Goal: Information Seeking & Learning: Learn about a topic

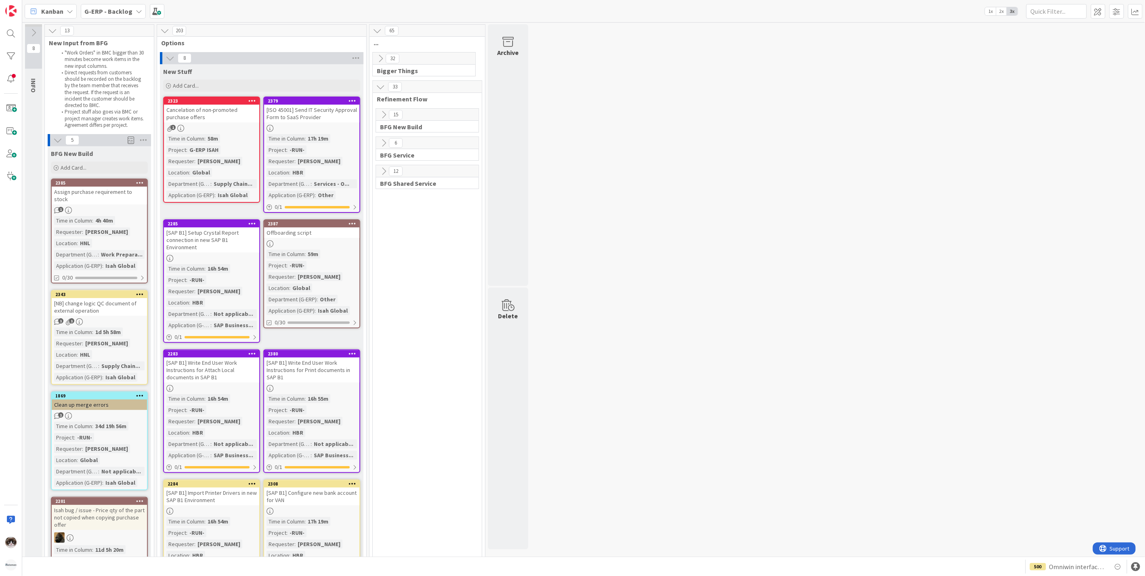
click at [219, 131] on div "2323 Cancelation of non-promoted purchase offers 1 Time in Column : 58m Project…" at bounding box center [211, 150] width 97 height 106
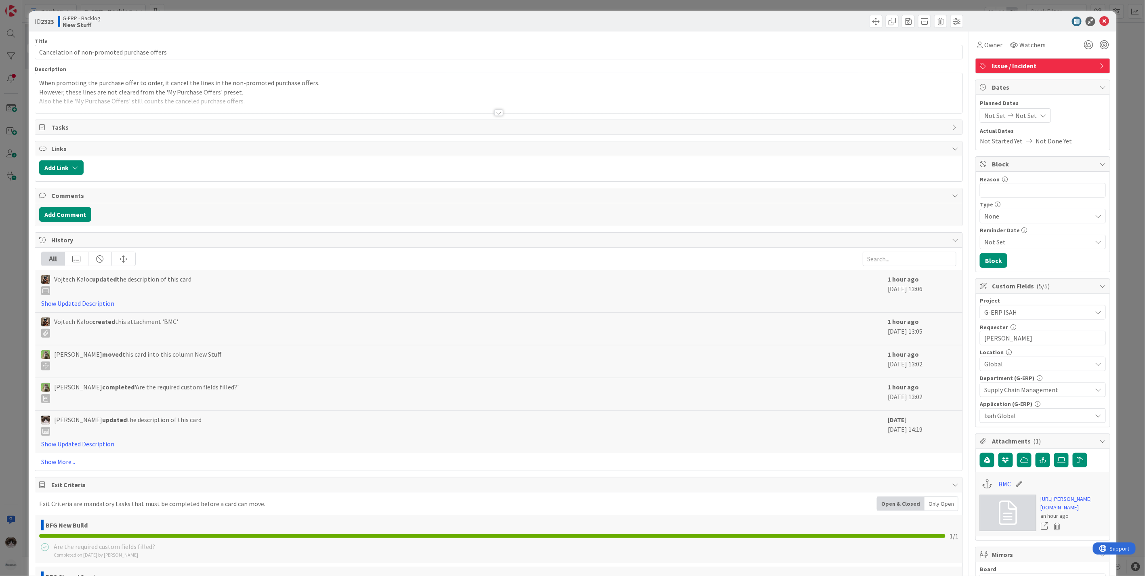
click at [495, 112] on div at bounding box center [499, 112] width 9 height 6
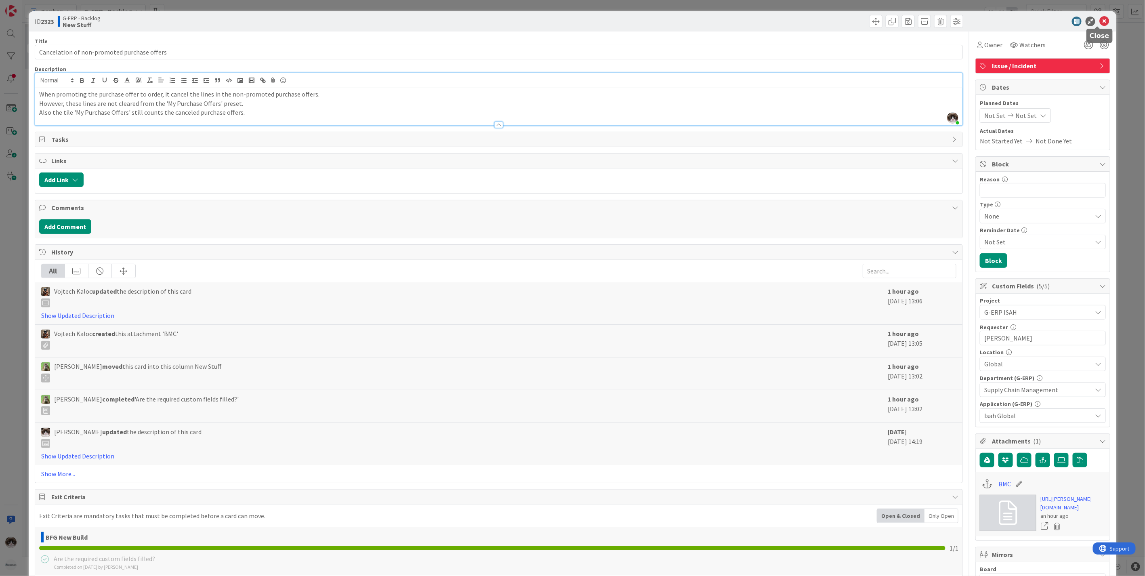
click at [1100, 23] on icon at bounding box center [1105, 22] width 10 height 10
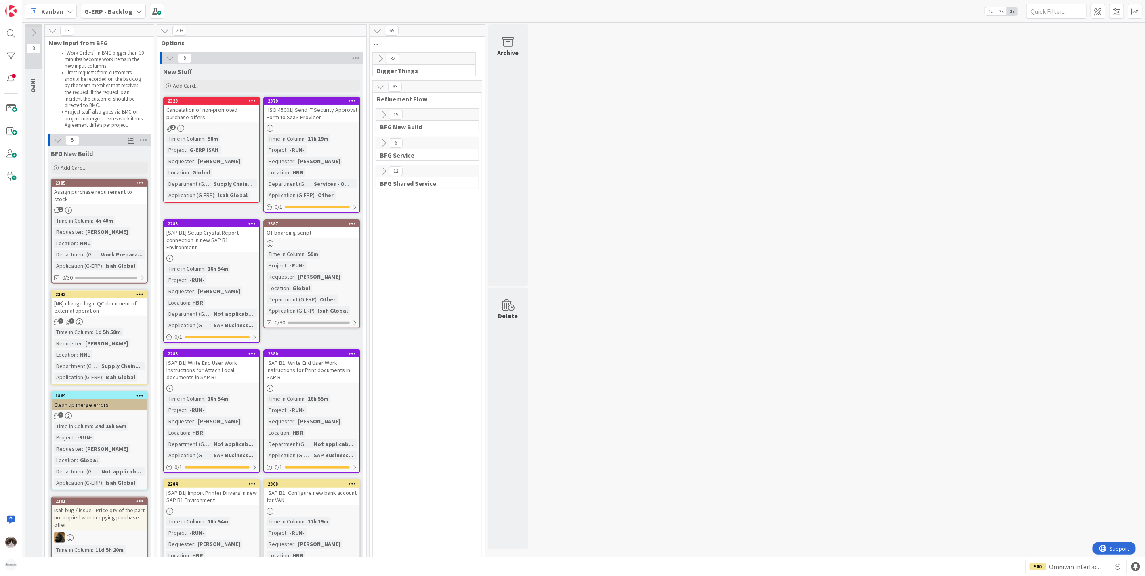
drag, startPoint x: 229, startPoint y: 141, endPoint x: 249, endPoint y: 145, distance: 20.6
click at [229, 141] on div "Time in Column : 58m Project : G-ERP ISAH Requester : [PERSON_NAME] Location : …" at bounding box center [211, 166] width 91 height 65
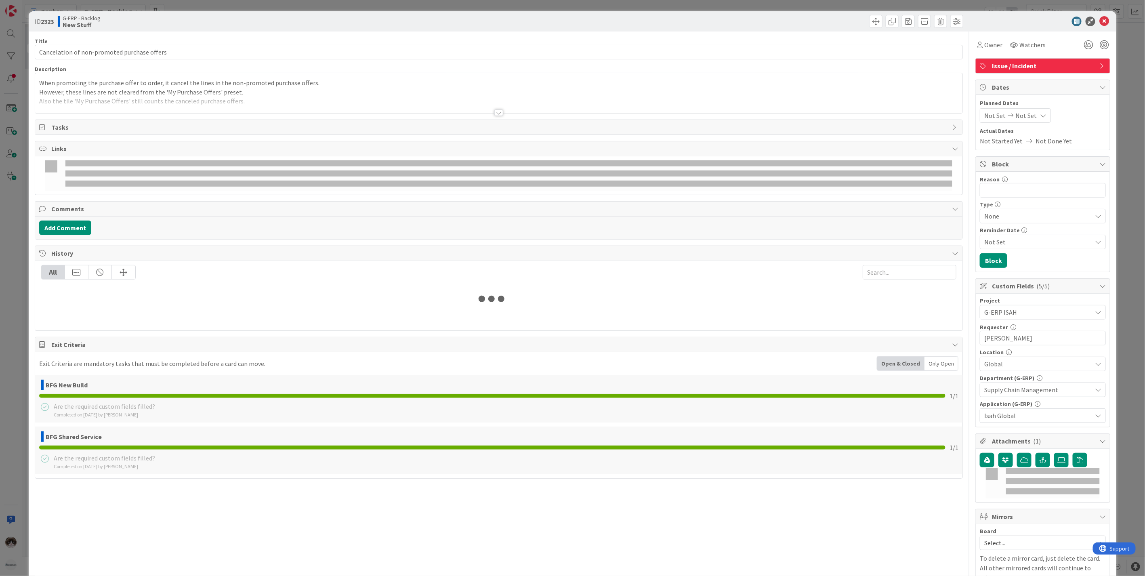
click at [498, 111] on div at bounding box center [499, 112] width 9 height 6
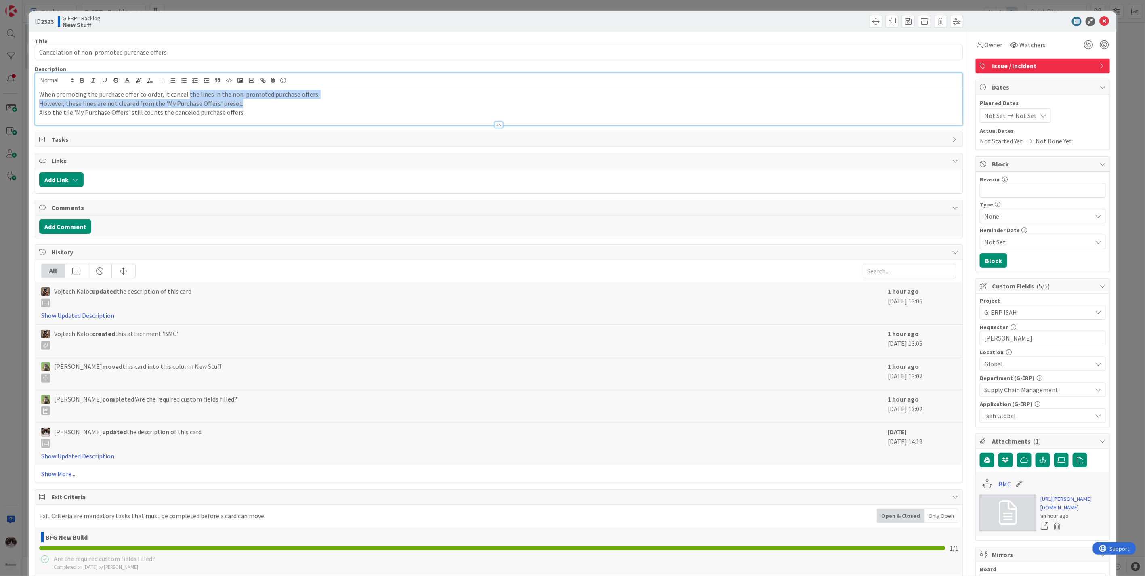
drag, startPoint x: 184, startPoint y: 95, endPoint x: 324, endPoint y: 102, distance: 140.0
click at [324, 102] on div "When promoting the purchase offer to order, it cancel the lines in the non-prom…" at bounding box center [499, 106] width 928 height 37
click at [170, 105] on p "However, these lines are not cleared from the 'My Purchase Offers' preset." at bounding box center [499, 103] width 920 height 9
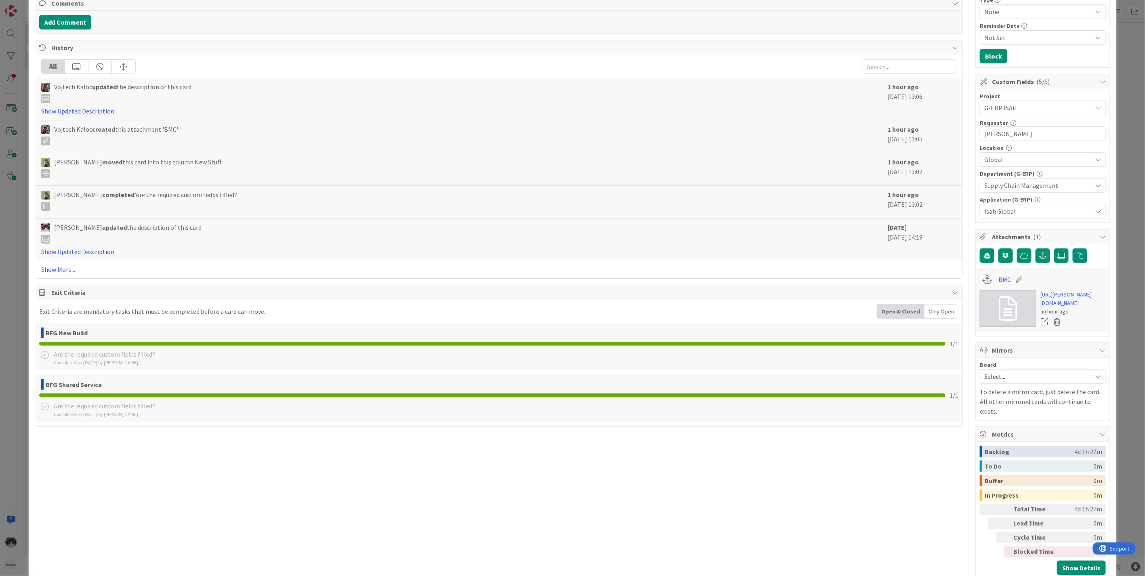
scroll to position [224, 0]
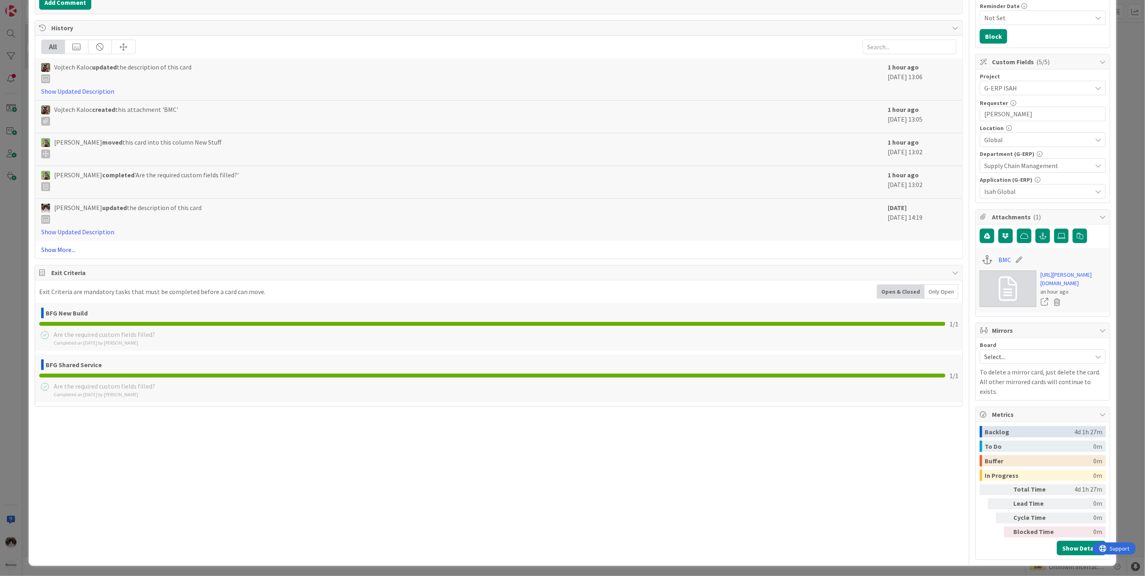
click at [58, 249] on link "Show More..." at bounding box center [499, 250] width 916 height 10
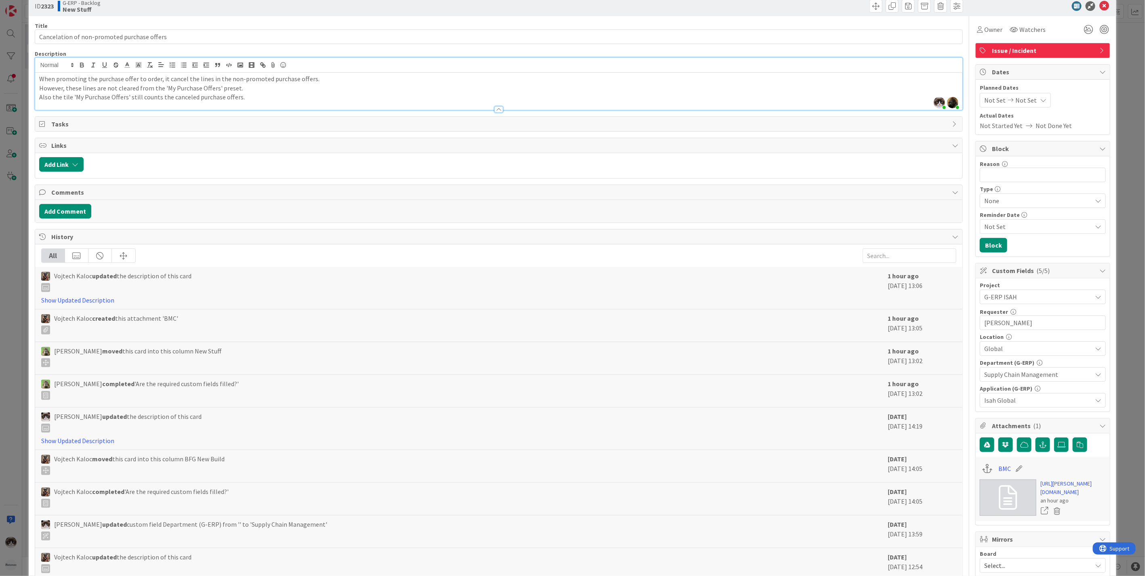
scroll to position [0, 0]
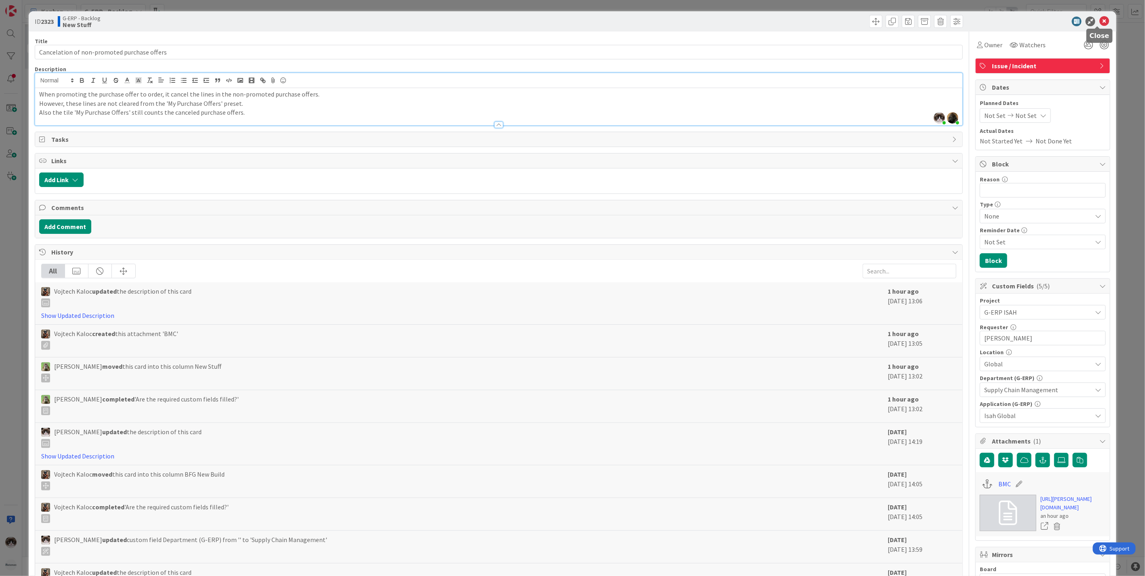
click at [1100, 18] on icon at bounding box center [1105, 22] width 10 height 10
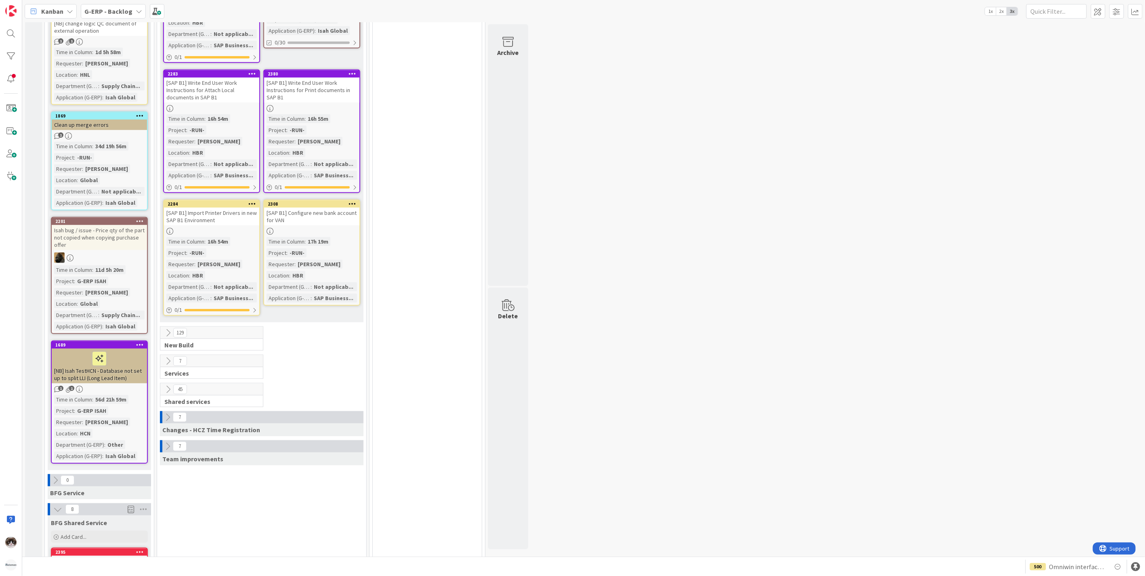
scroll to position [314, 0]
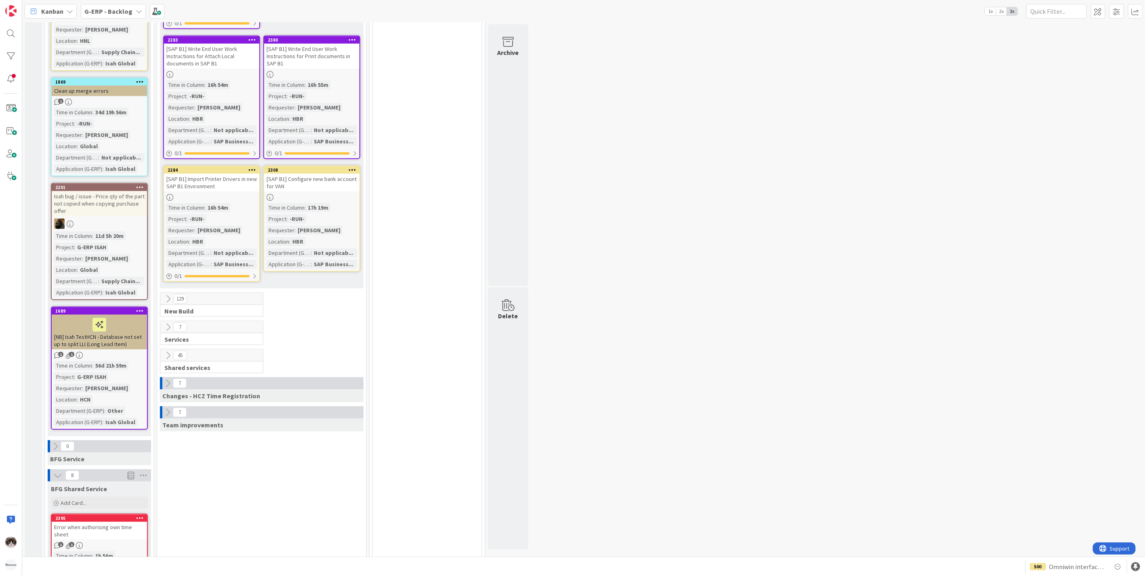
click at [164, 295] on icon at bounding box center [168, 299] width 9 height 9
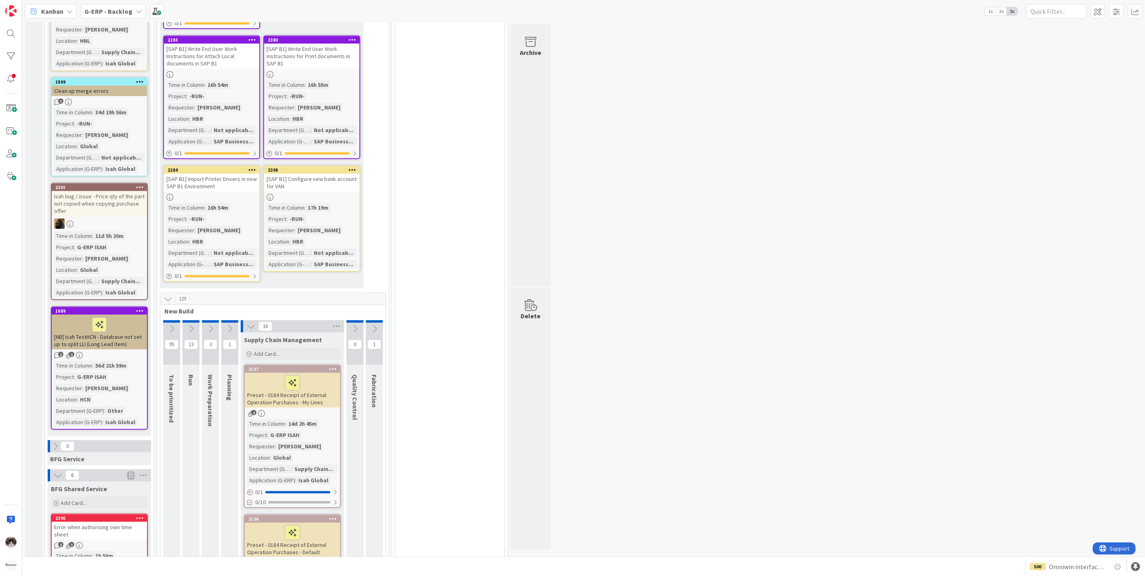
click at [171, 324] on icon at bounding box center [171, 328] width 9 height 9
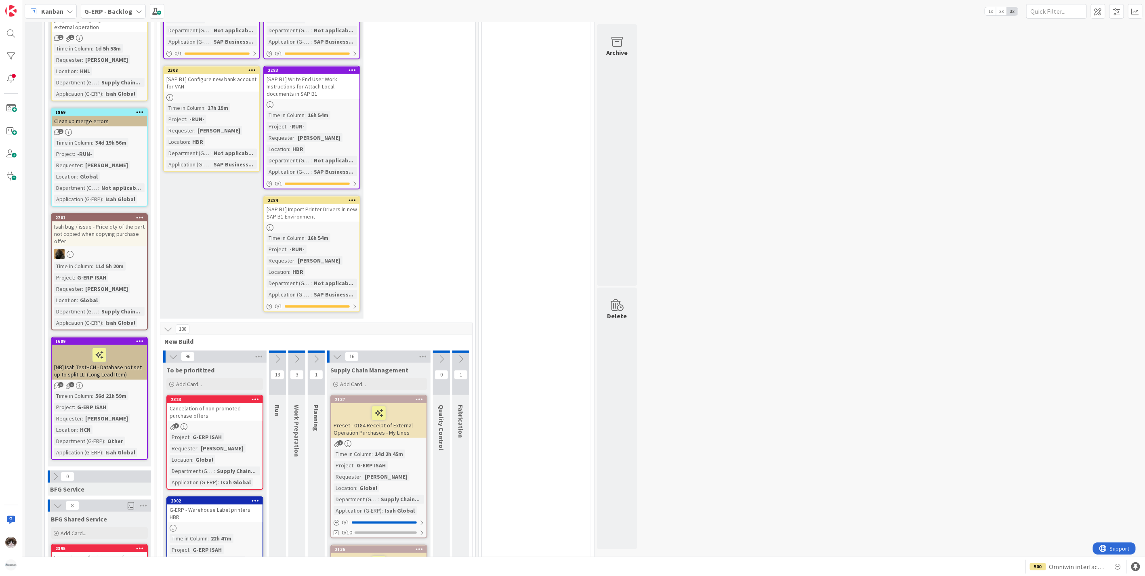
scroll to position [297, 0]
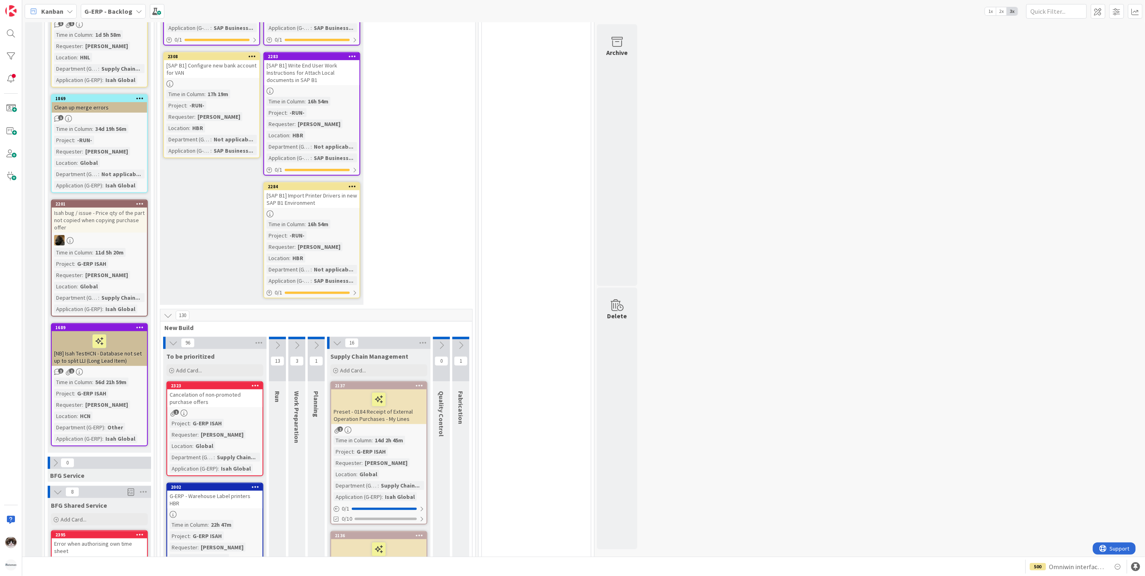
click at [171, 311] on icon at bounding box center [168, 315] width 9 height 9
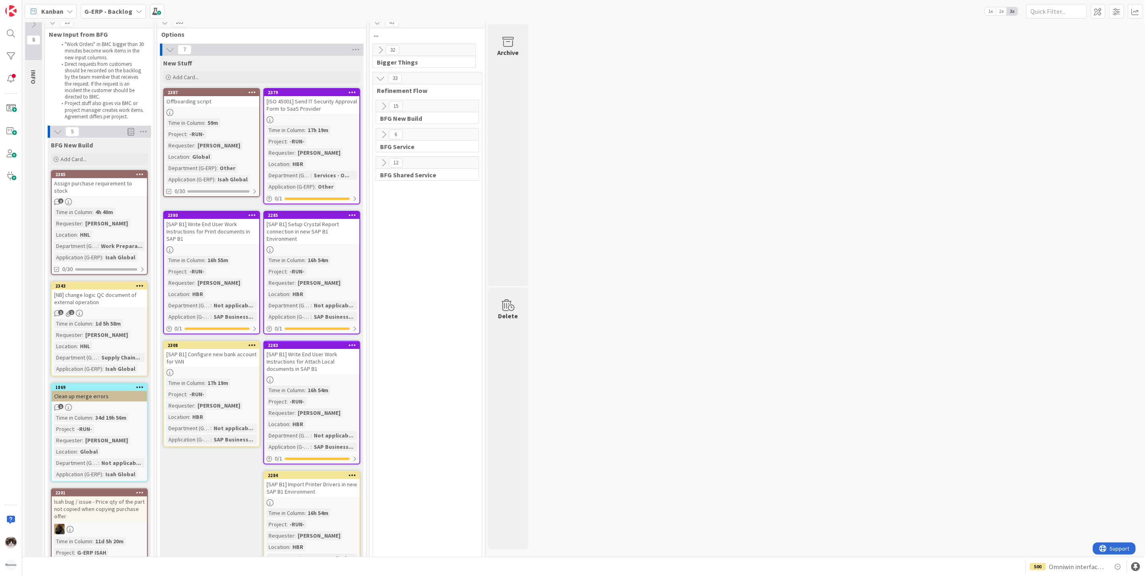
scroll to position [0, 0]
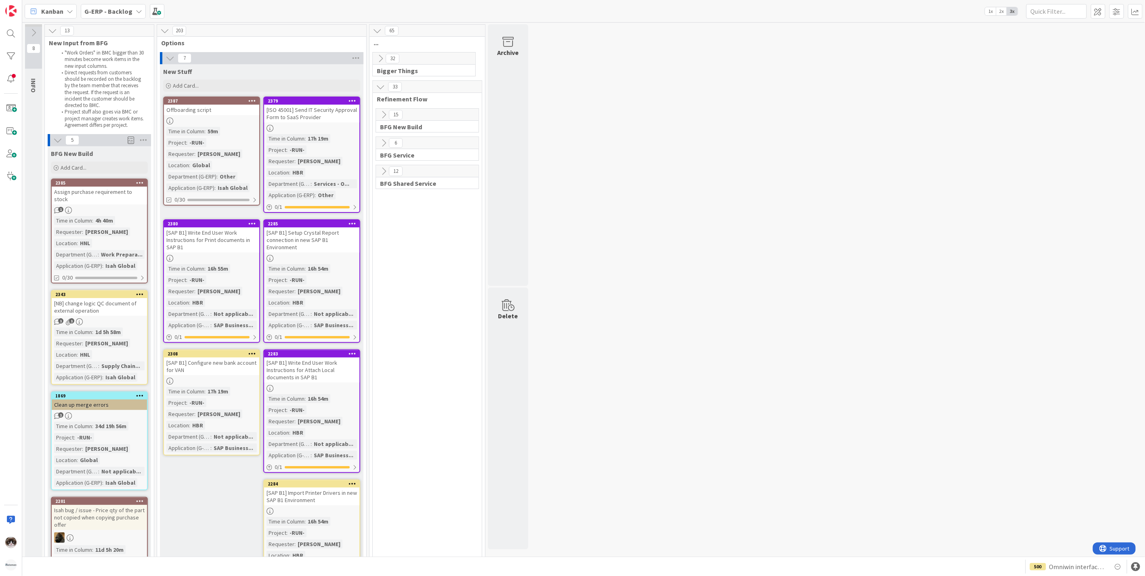
click at [220, 127] on div "59m" at bounding box center [213, 131] width 15 height 9
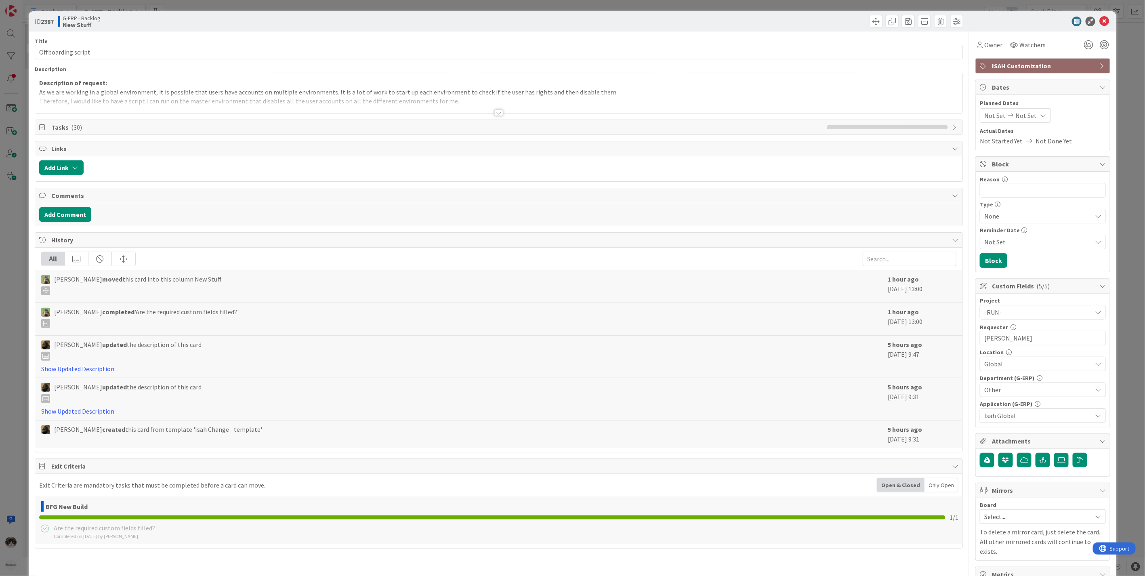
click at [495, 114] on div at bounding box center [499, 112] width 9 height 6
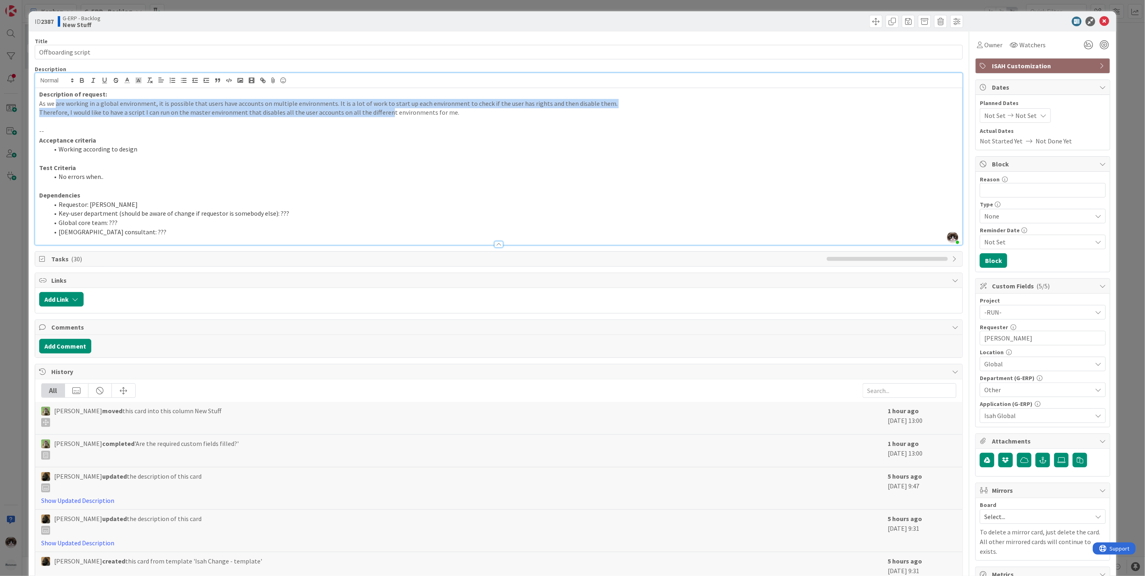
drag, startPoint x: 55, startPoint y: 102, endPoint x: 411, endPoint y: 114, distance: 355.7
click at [408, 111] on div "Description of request: As we are working in a global environment, it is possib…" at bounding box center [499, 166] width 928 height 157
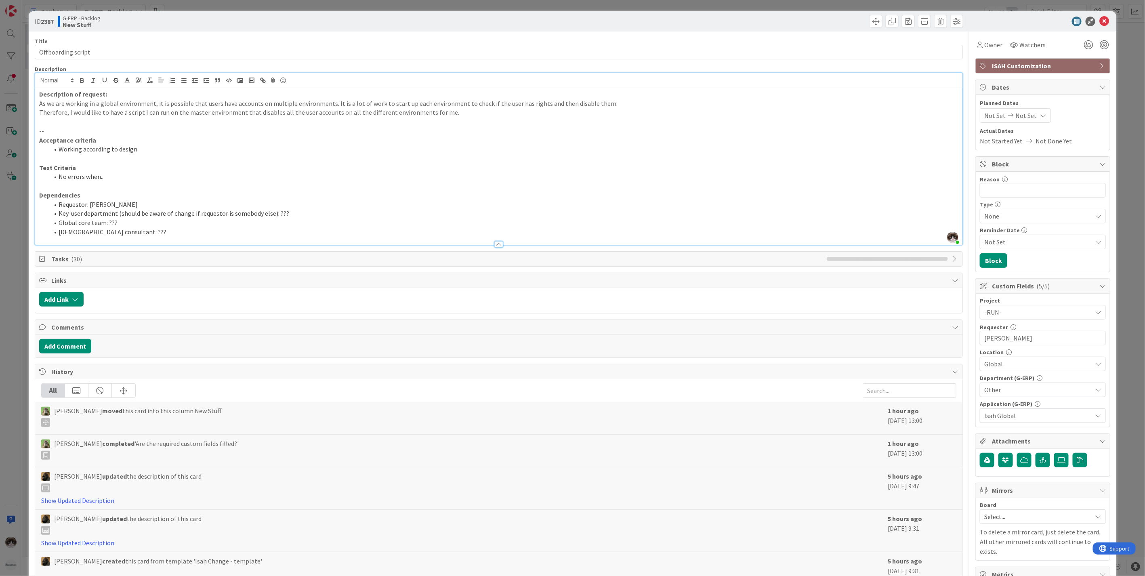
click at [195, 122] on p at bounding box center [499, 121] width 920 height 9
click at [1100, 19] on icon at bounding box center [1105, 22] width 10 height 10
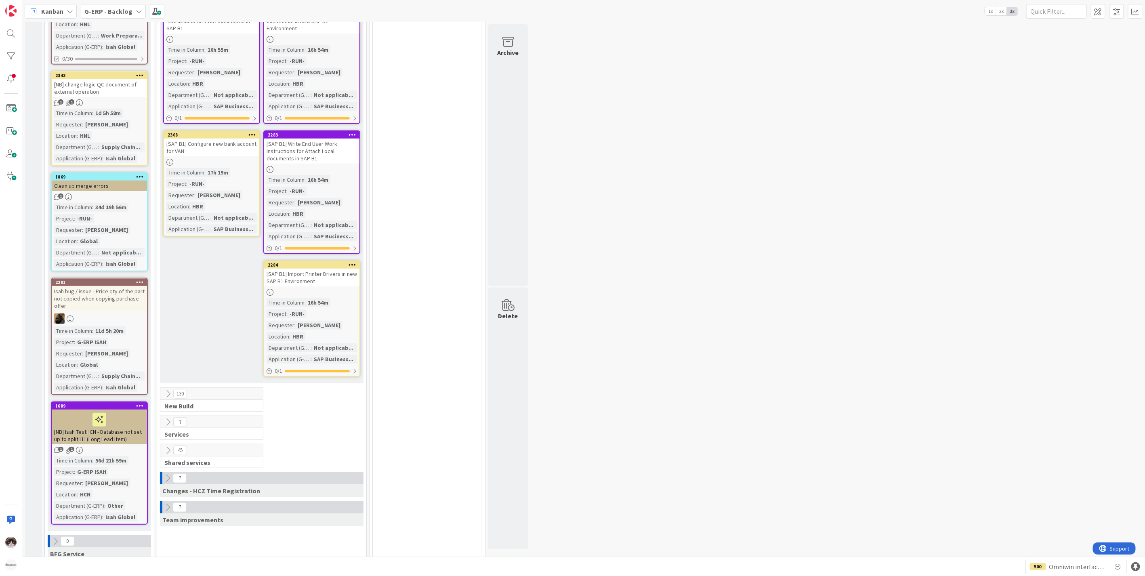
scroll to position [269, 0]
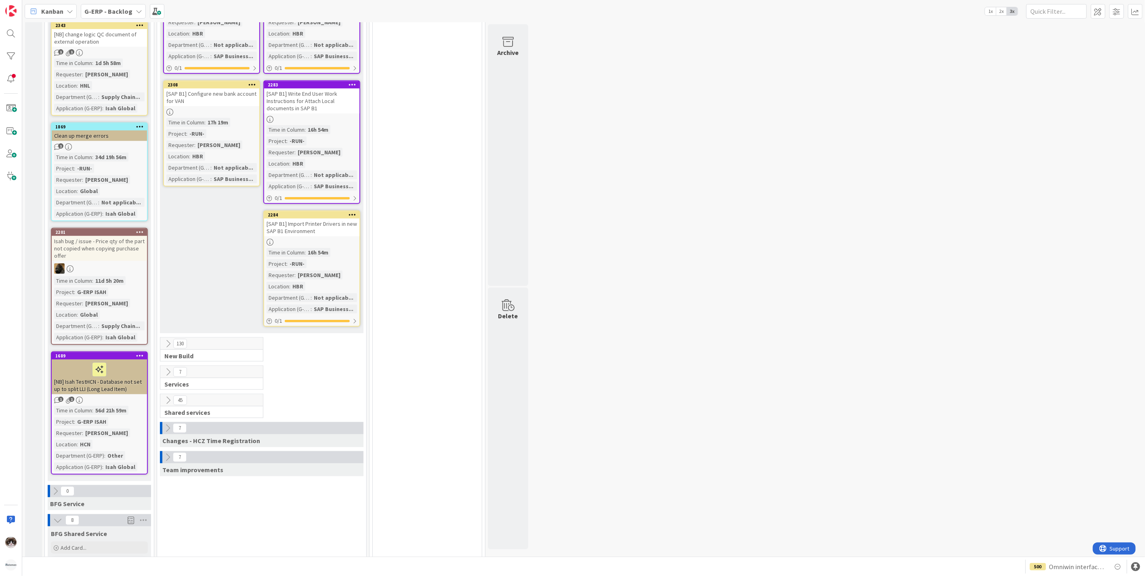
click at [164, 339] on icon at bounding box center [168, 343] width 9 height 9
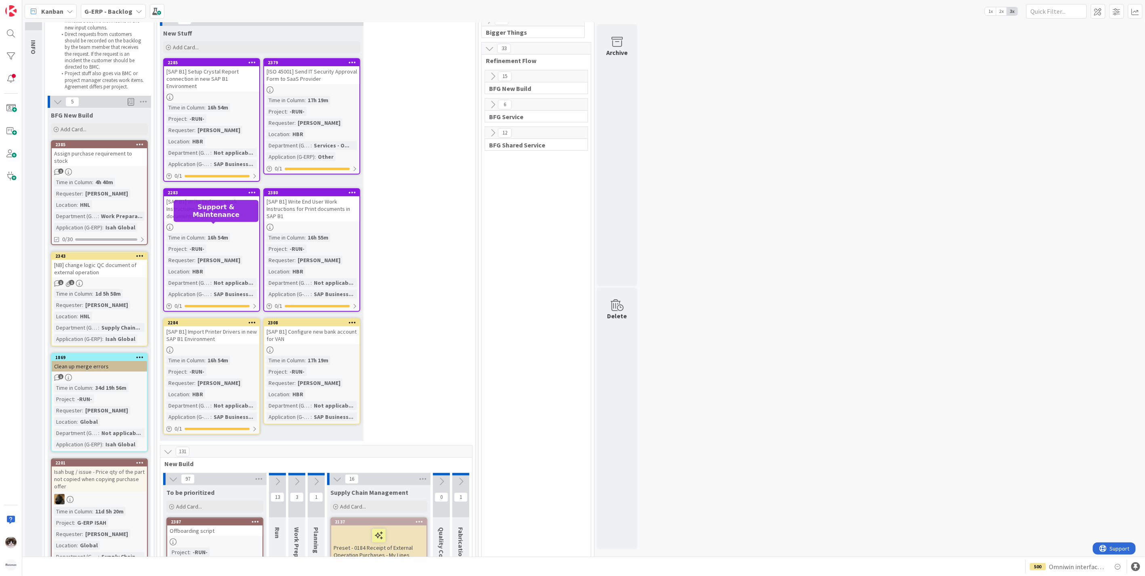
scroll to position [135, 0]
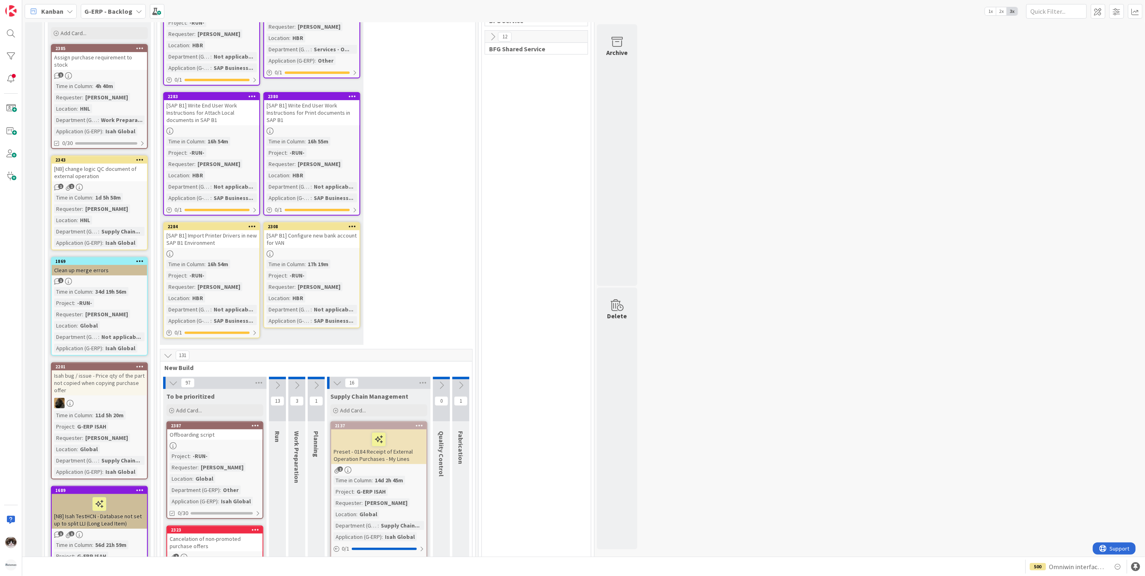
click at [172, 379] on icon at bounding box center [173, 383] width 9 height 9
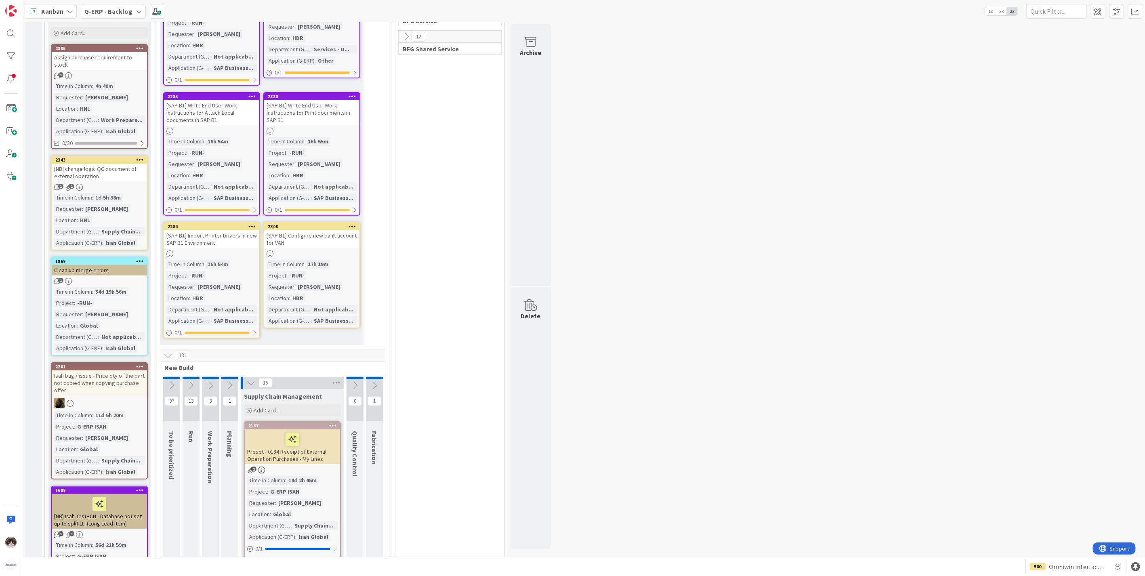
click at [170, 352] on icon at bounding box center [168, 355] width 9 height 9
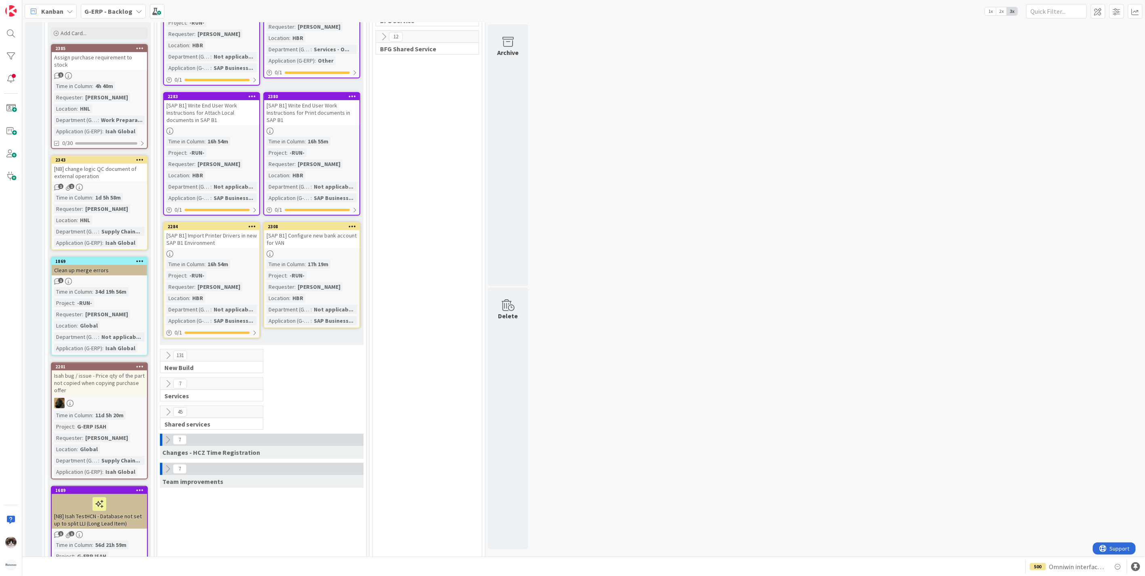
click at [170, 408] on icon at bounding box center [168, 412] width 9 height 9
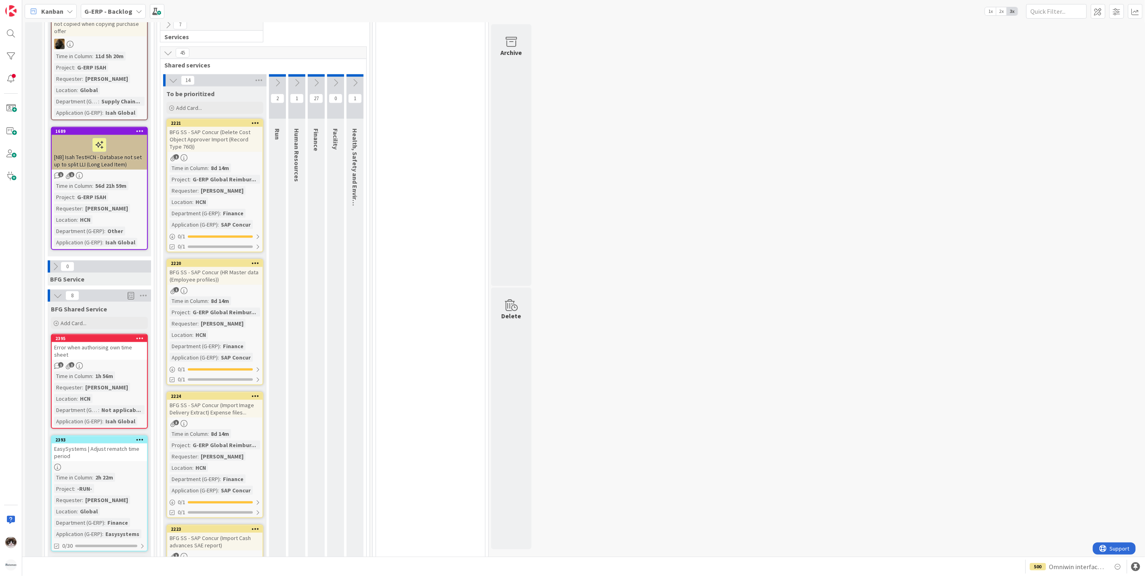
scroll to position [359, 0]
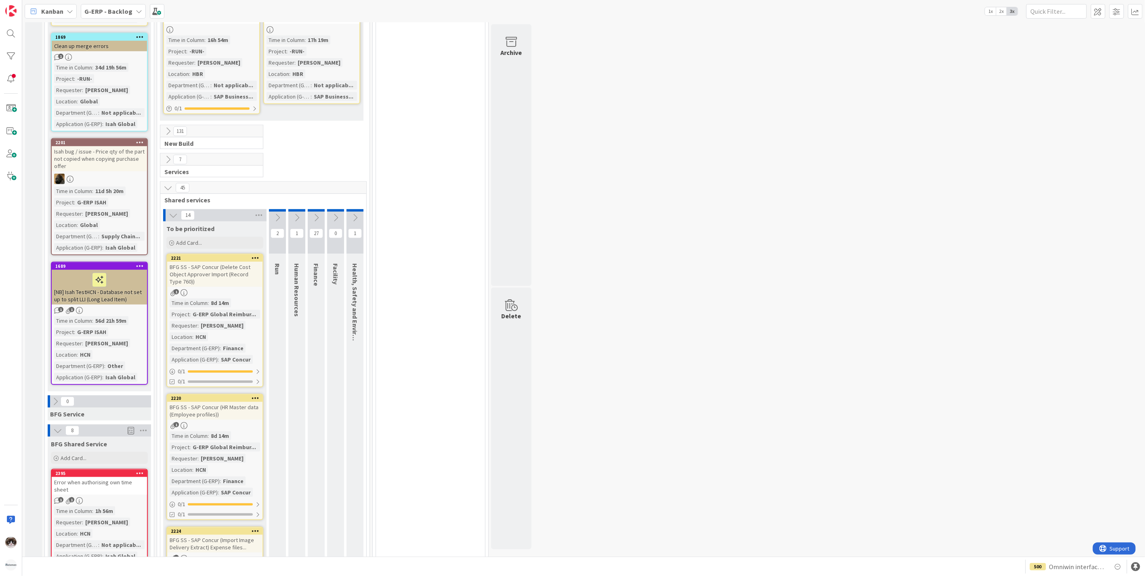
click at [171, 211] on icon at bounding box center [173, 215] width 9 height 9
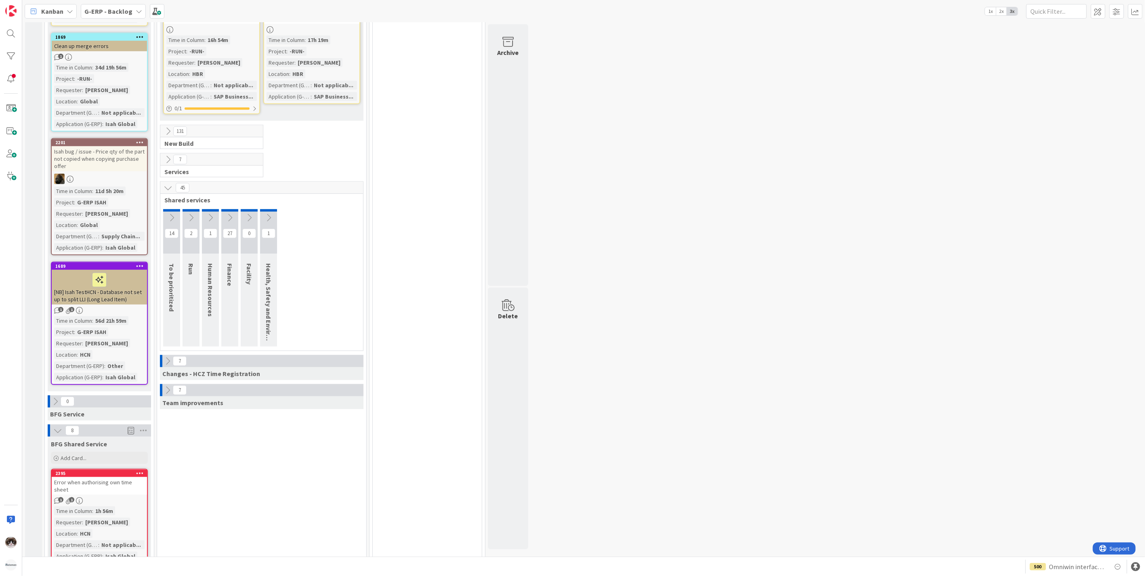
click at [168, 131] on icon at bounding box center [168, 131] width 9 height 9
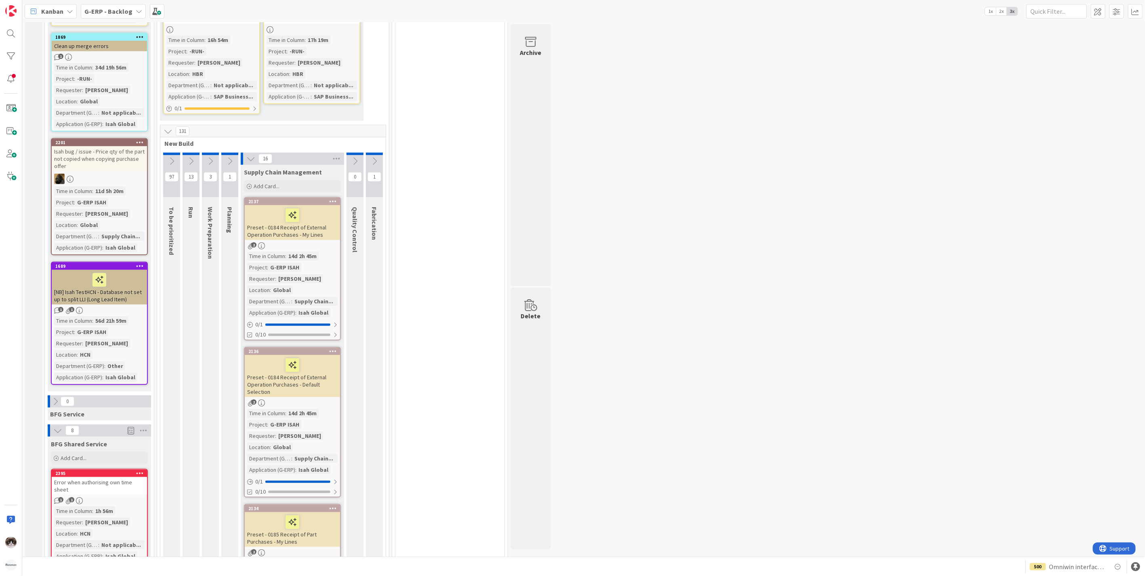
click at [175, 153] on div at bounding box center [171, 154] width 17 height 2
click at [174, 155] on button at bounding box center [171, 161] width 17 height 12
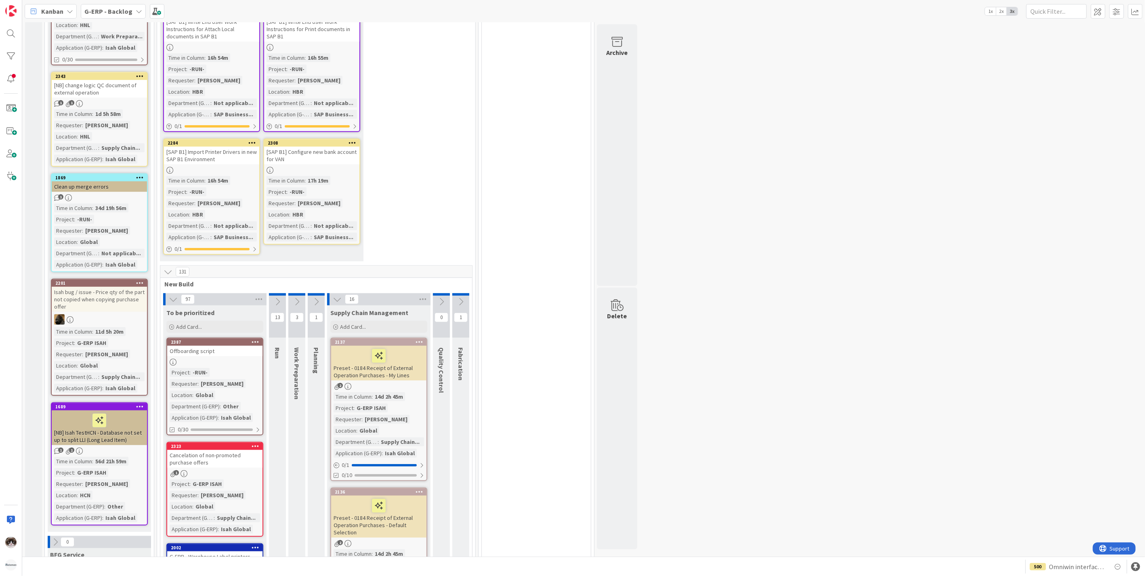
scroll to position [135, 0]
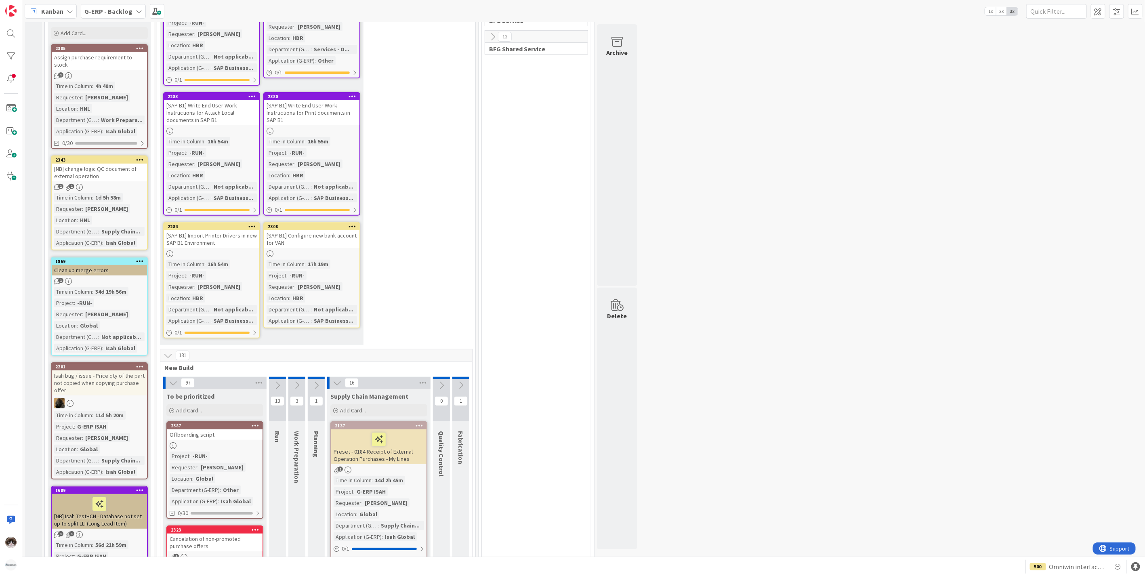
click at [175, 383] on icon at bounding box center [173, 383] width 9 height 9
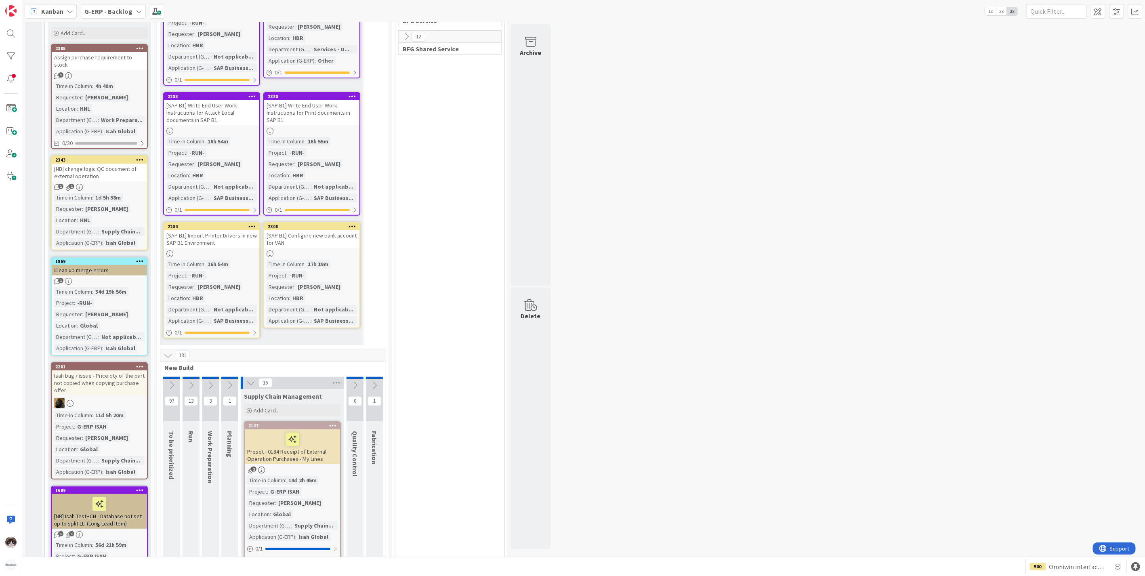
click at [167, 354] on icon at bounding box center [168, 355] width 9 height 9
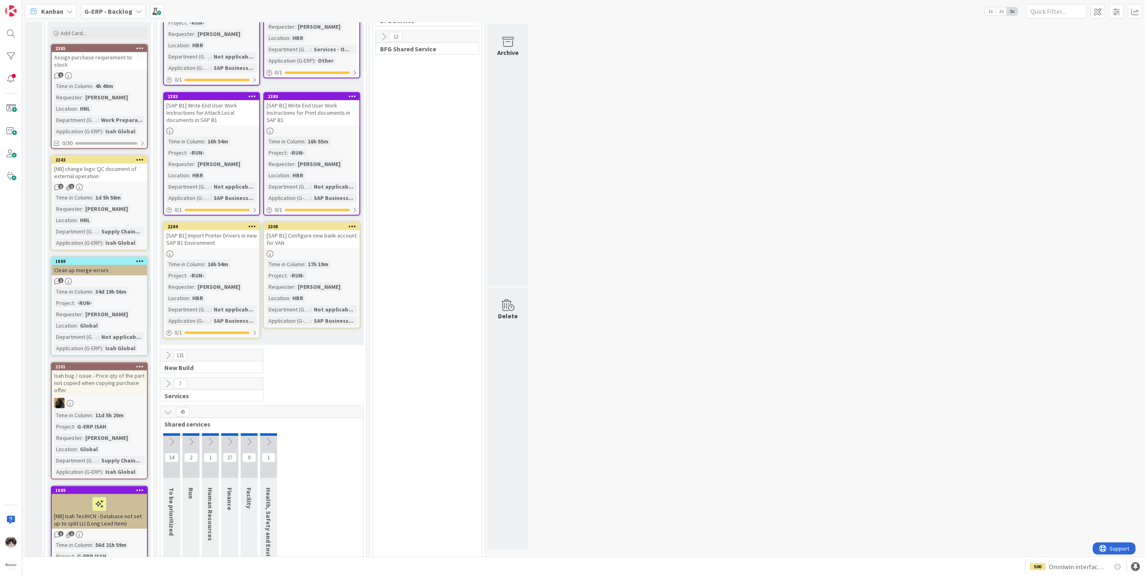
click at [164, 413] on icon at bounding box center [168, 412] width 9 height 9
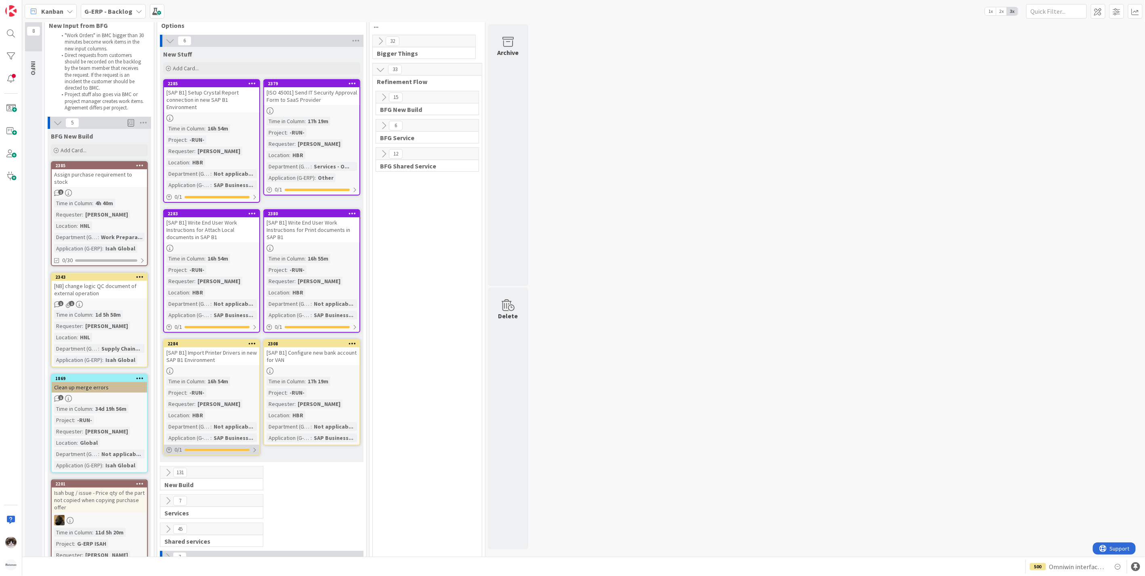
scroll to position [45, 0]
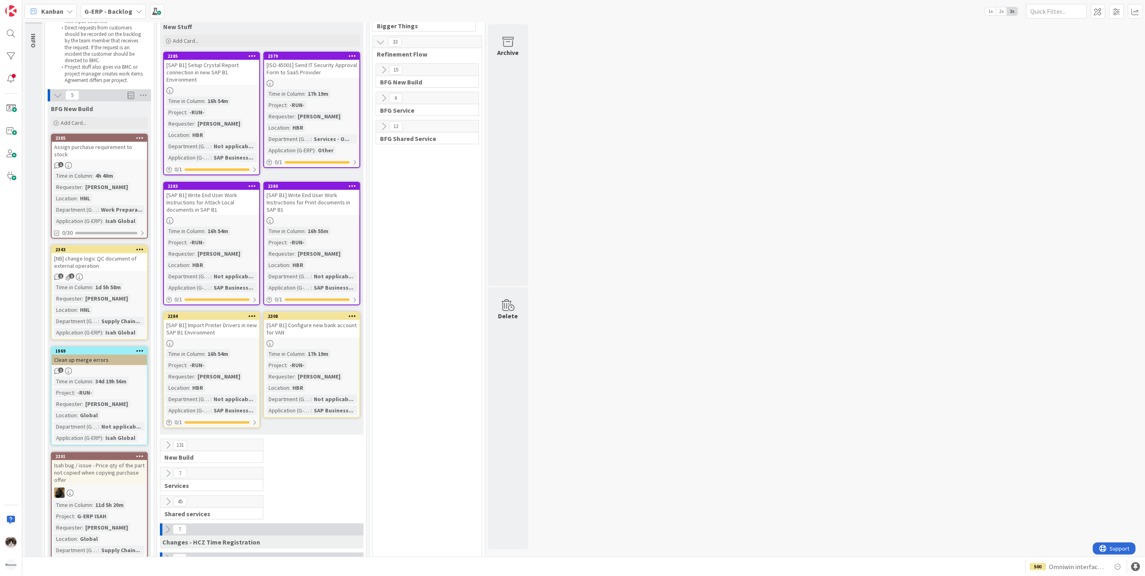
click at [169, 497] on icon at bounding box center [168, 501] width 9 height 9
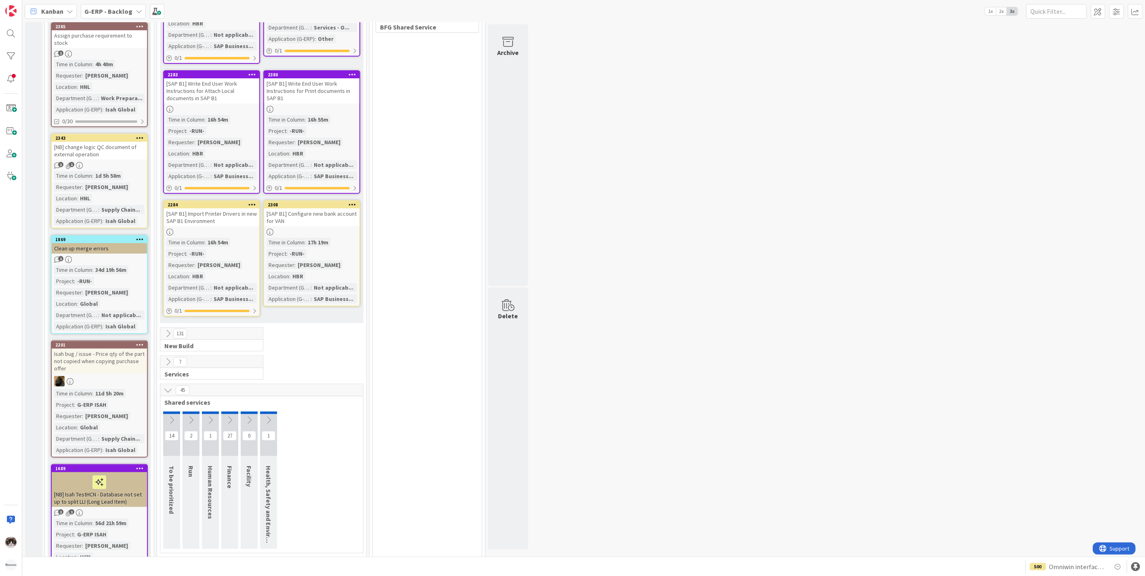
scroll to position [179, 0]
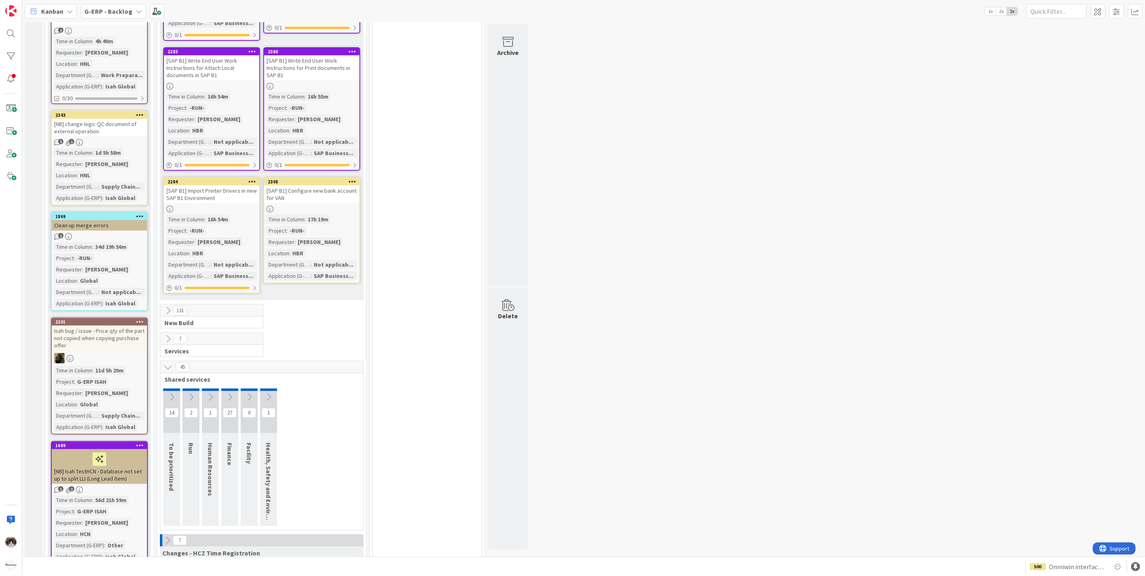
click at [168, 364] on icon at bounding box center [168, 367] width 9 height 9
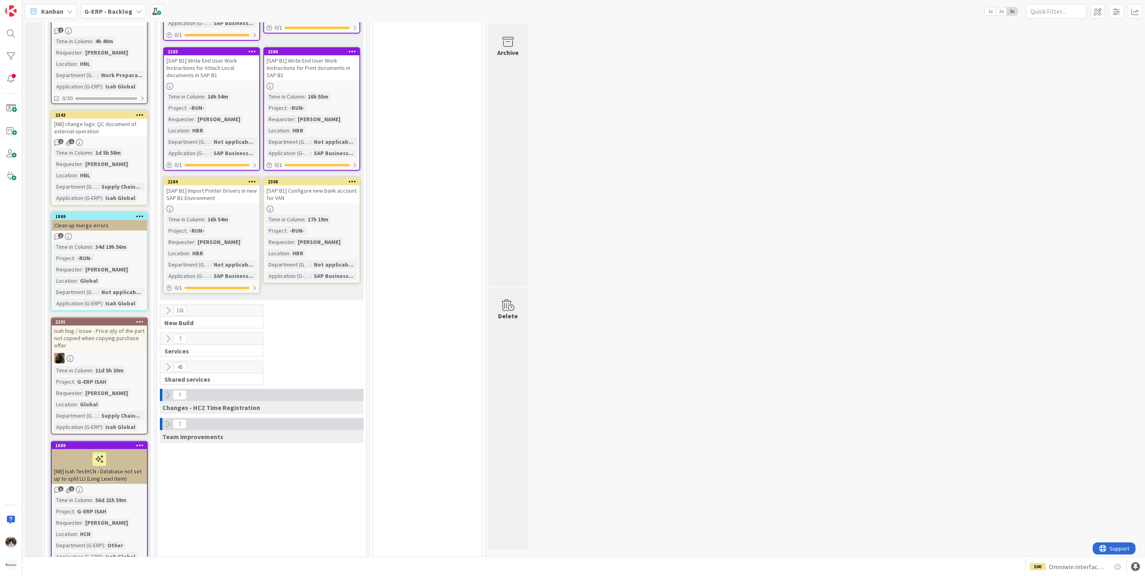
click at [171, 335] on icon at bounding box center [168, 339] width 9 height 9
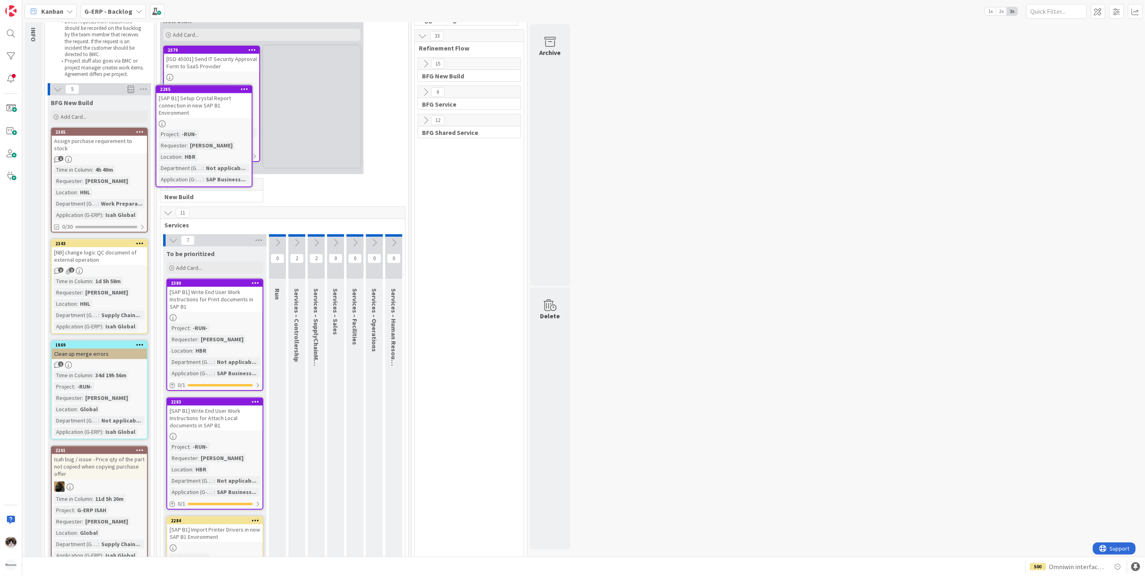
scroll to position [38, 0]
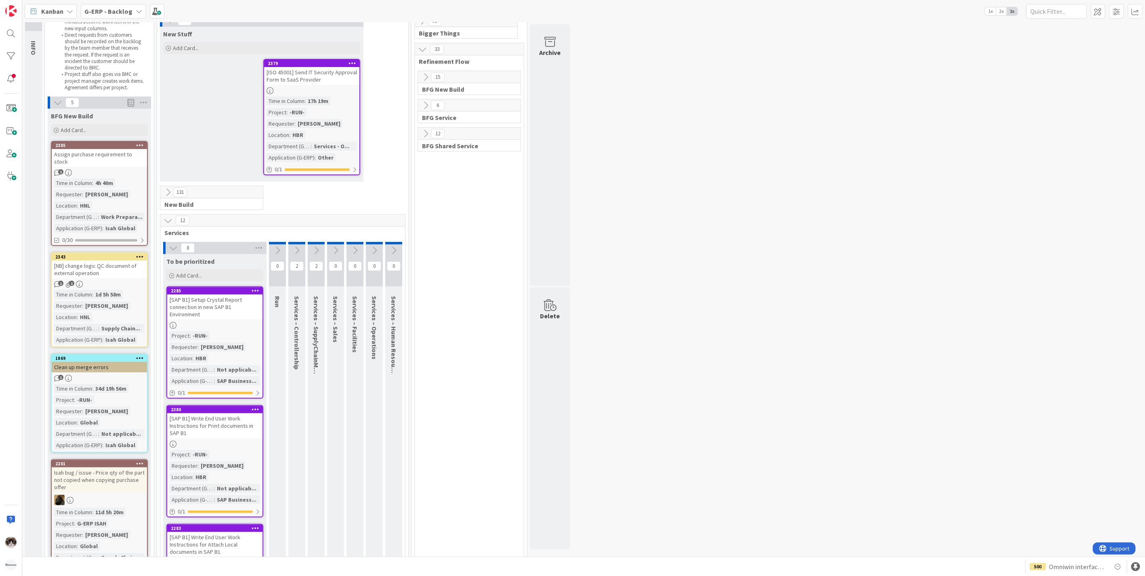
click at [176, 245] on icon at bounding box center [173, 248] width 9 height 9
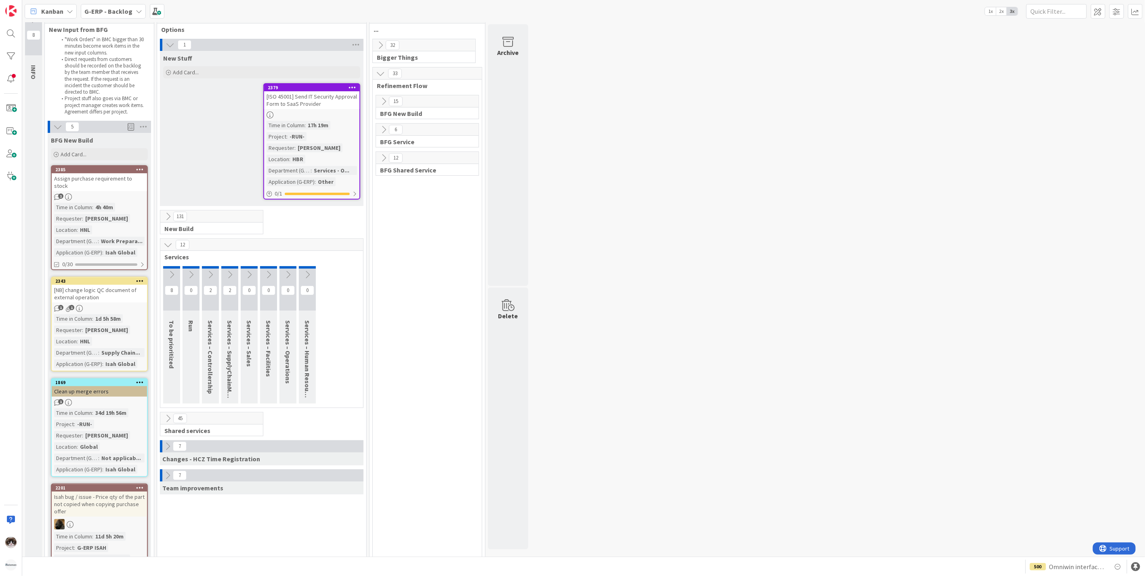
scroll to position [0, 0]
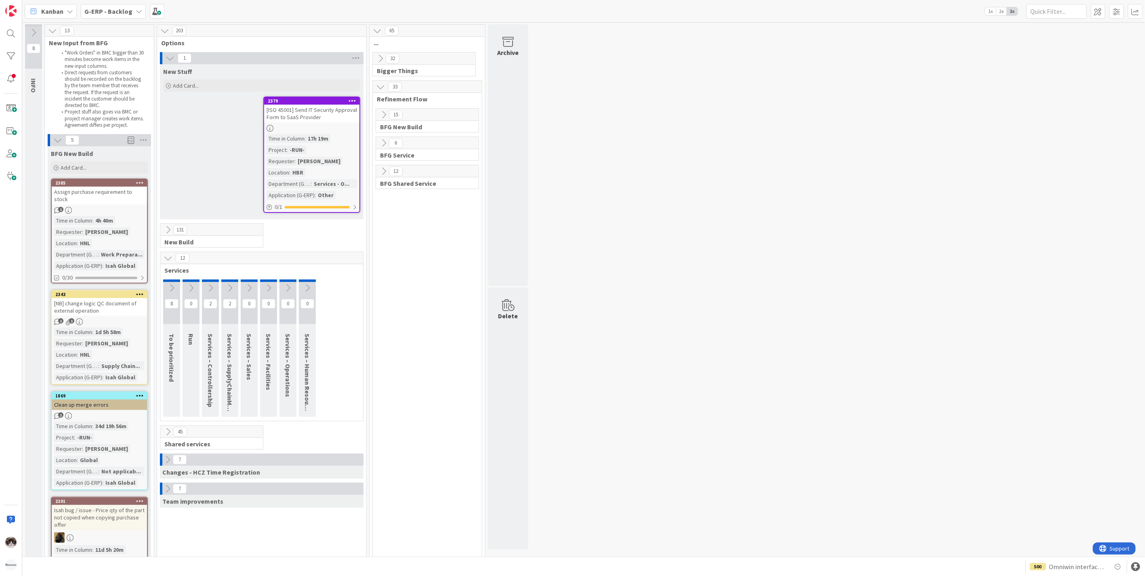
click at [166, 287] on button at bounding box center [171, 288] width 17 height 12
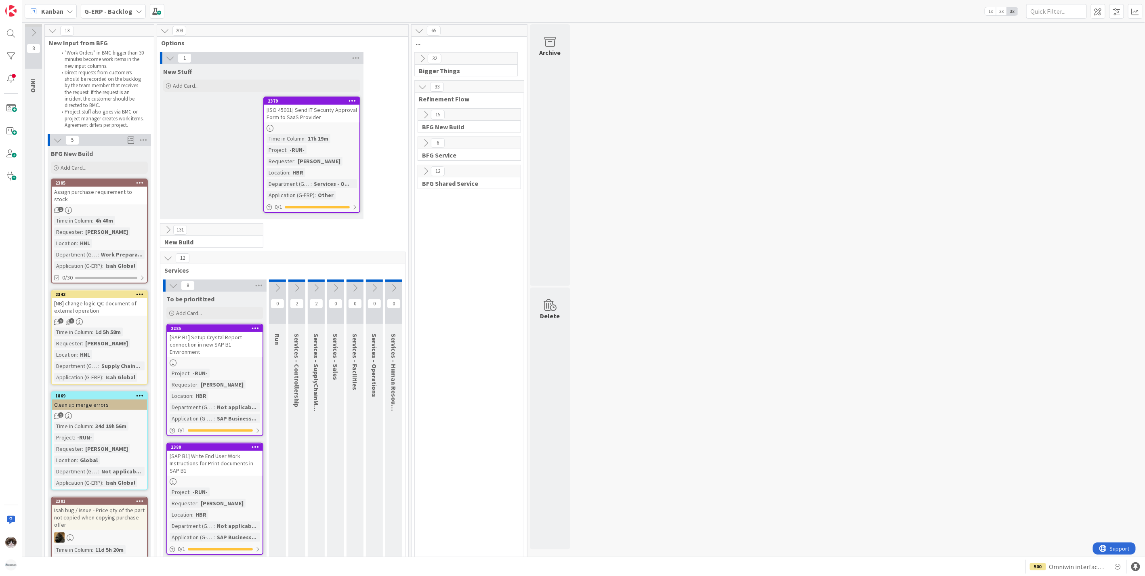
click at [173, 288] on icon at bounding box center [173, 285] width 9 height 9
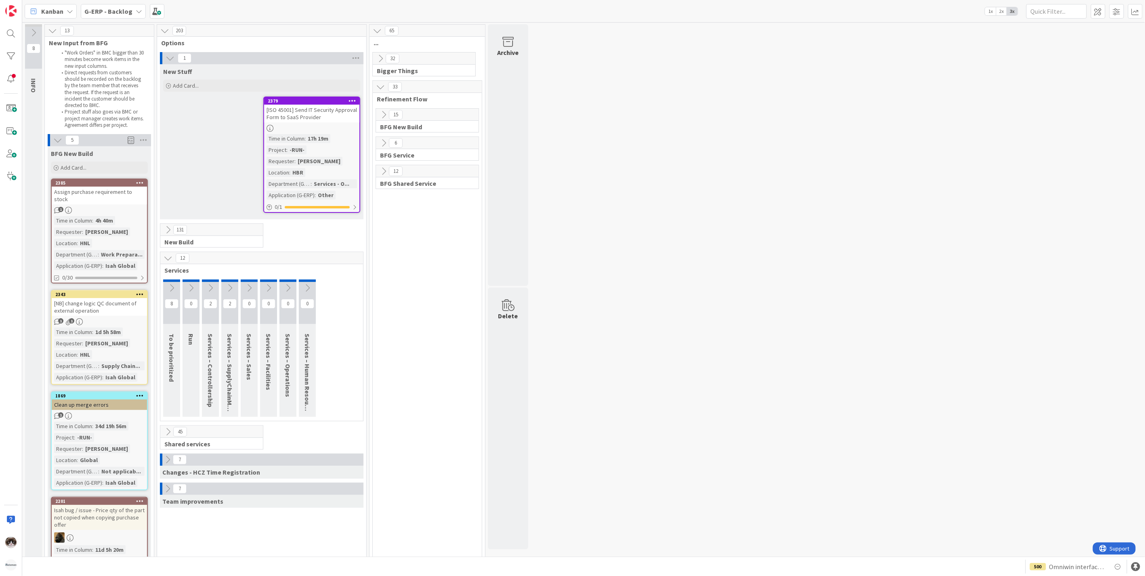
drag, startPoint x: 231, startPoint y: 130, endPoint x: 241, endPoint y: 129, distance: 10.1
click at [231, 130] on div "New Stuff Add Card... 2379 [ISO 45001] Send IT Security Approval Form to SaaS P…" at bounding box center [262, 141] width 204 height 155
click at [322, 120] on div "[ISO 45001] Send IT Security Approval Form to SaaS Provider" at bounding box center [311, 114] width 95 height 18
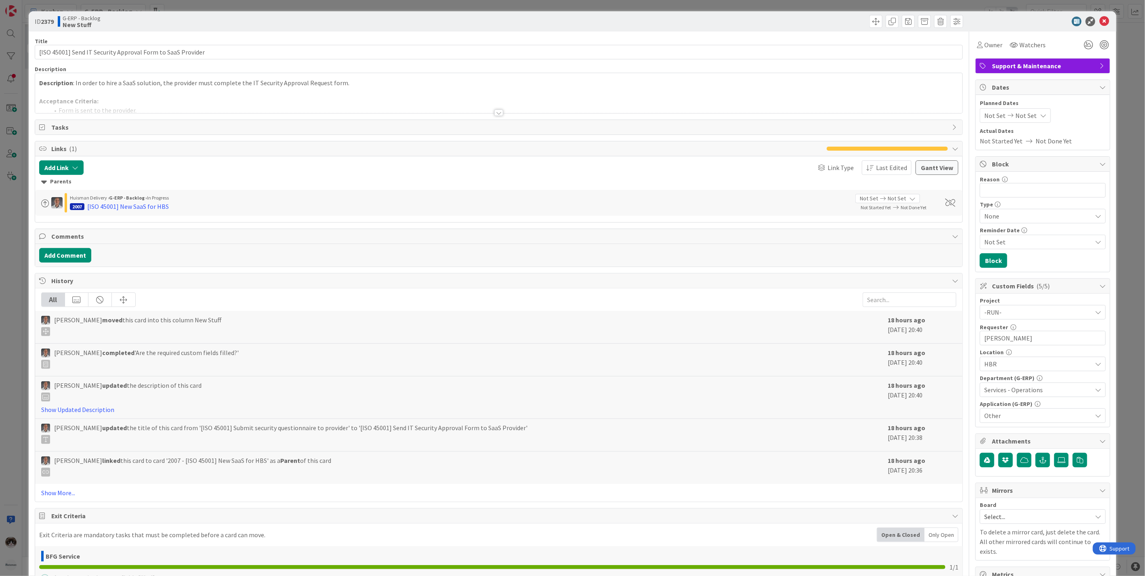
click at [487, 117] on div "Title 59 / 128 [ISO 45001] Send IT Security Approval Form to SaaS Provider Desc…" at bounding box center [499, 376] width 928 height 688
click at [491, 112] on div at bounding box center [499, 103] width 928 height 21
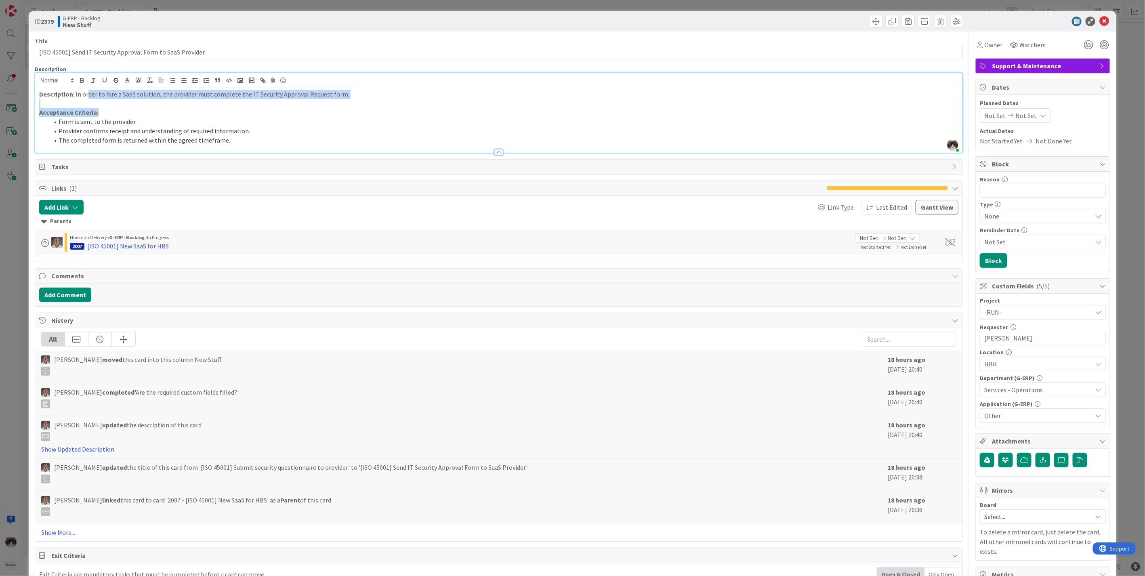
drag, startPoint x: 86, startPoint y: 91, endPoint x: 357, endPoint y: 108, distance: 271.2
click at [357, 108] on div "Description : In order to hire a SaaS solution, the provider must complete the …" at bounding box center [499, 120] width 928 height 65
click at [220, 128] on li "Provider confirms receipt and understanding of required information." at bounding box center [504, 130] width 910 height 9
click at [1100, 17] on icon at bounding box center [1105, 22] width 10 height 10
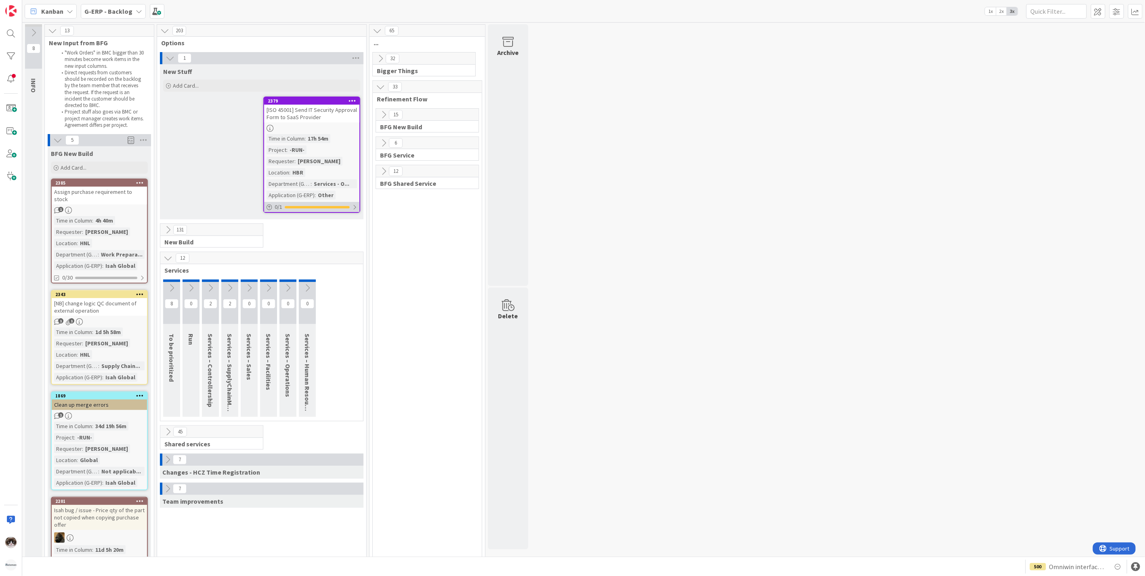
click at [341, 204] on div "0 / 1" at bounding box center [311, 207] width 95 height 10
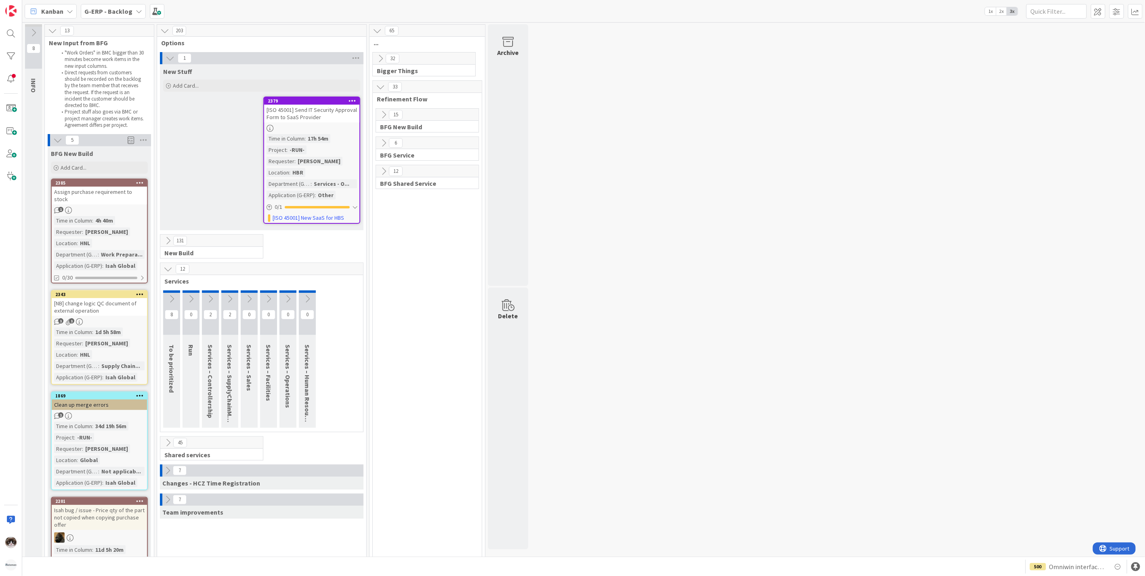
click at [173, 288] on div "12 Services 8 To be prioritized 0 Run 2 Services – Controllership 2 Services – …" at bounding box center [262, 348] width 204 height 170
click at [169, 298] on icon at bounding box center [171, 299] width 9 height 9
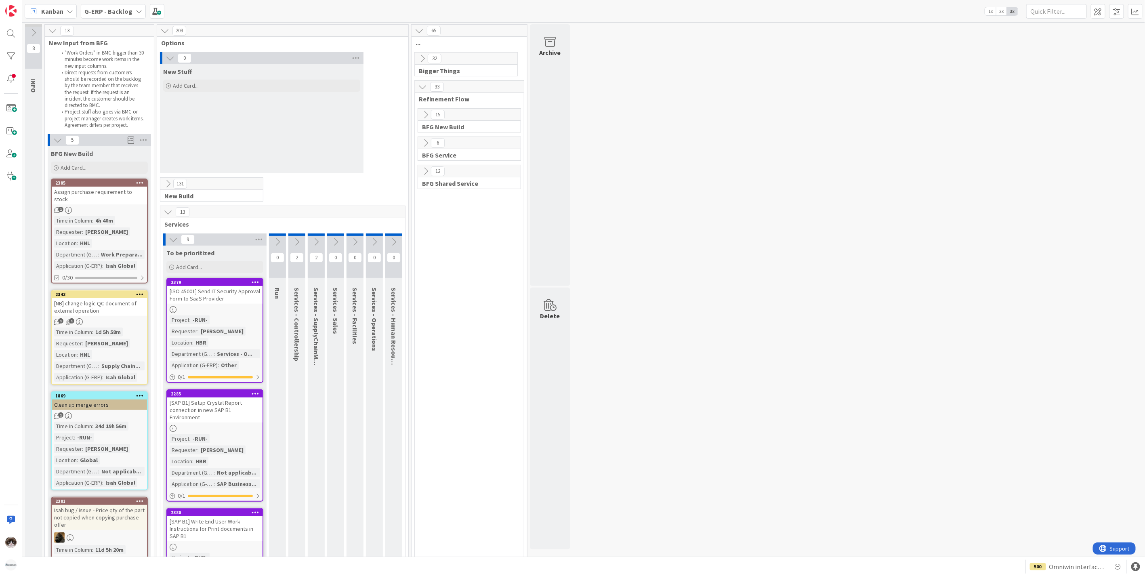
click at [171, 238] on icon at bounding box center [173, 239] width 9 height 9
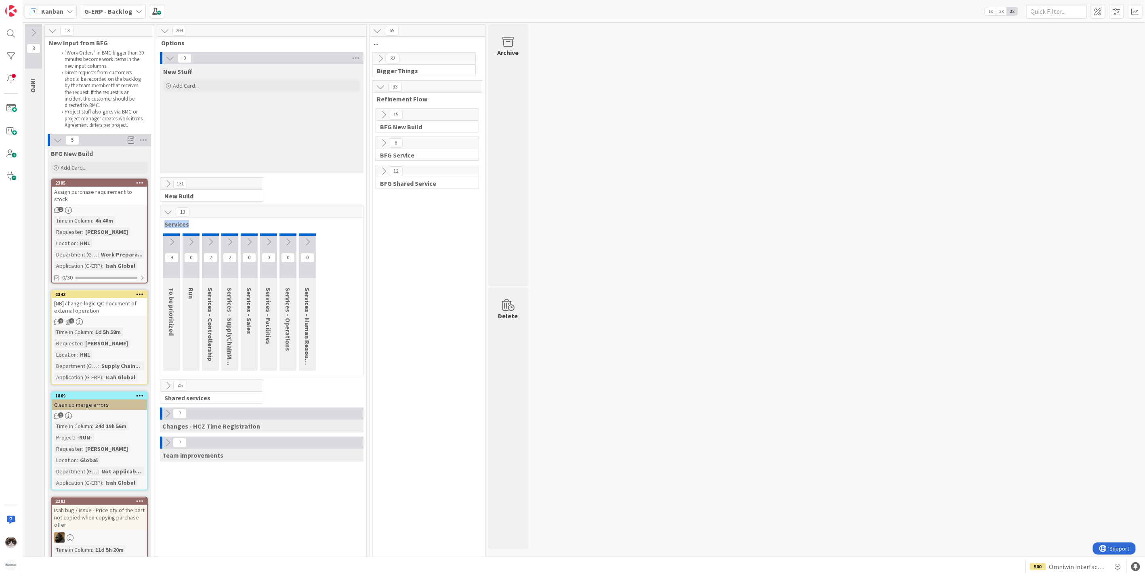
drag, startPoint x: 190, startPoint y: 225, endPoint x: 165, endPoint y: 225, distance: 25.5
click at [165, 225] on span "Services" at bounding box center [258, 224] width 189 height 8
drag, startPoint x: 165, startPoint y: 225, endPoint x: 236, endPoint y: 228, distance: 71.6
click at [236, 228] on span "Services" at bounding box center [258, 224] width 189 height 8
click at [170, 213] on icon at bounding box center [168, 212] width 9 height 9
